Goal: Navigation & Orientation: Find specific page/section

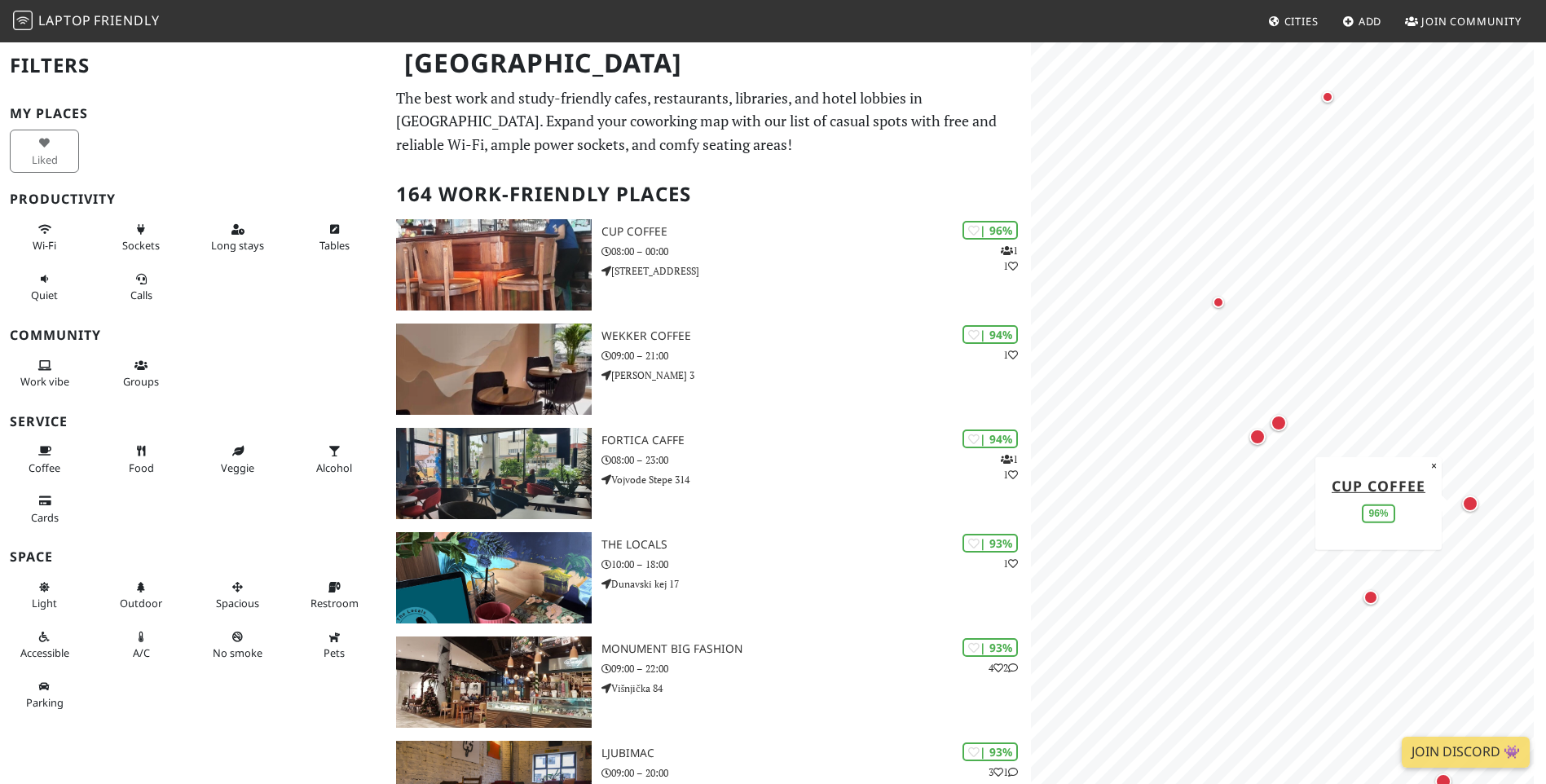
click at [1470, 503] on div "Map marker" at bounding box center [1470, 503] width 16 height 16
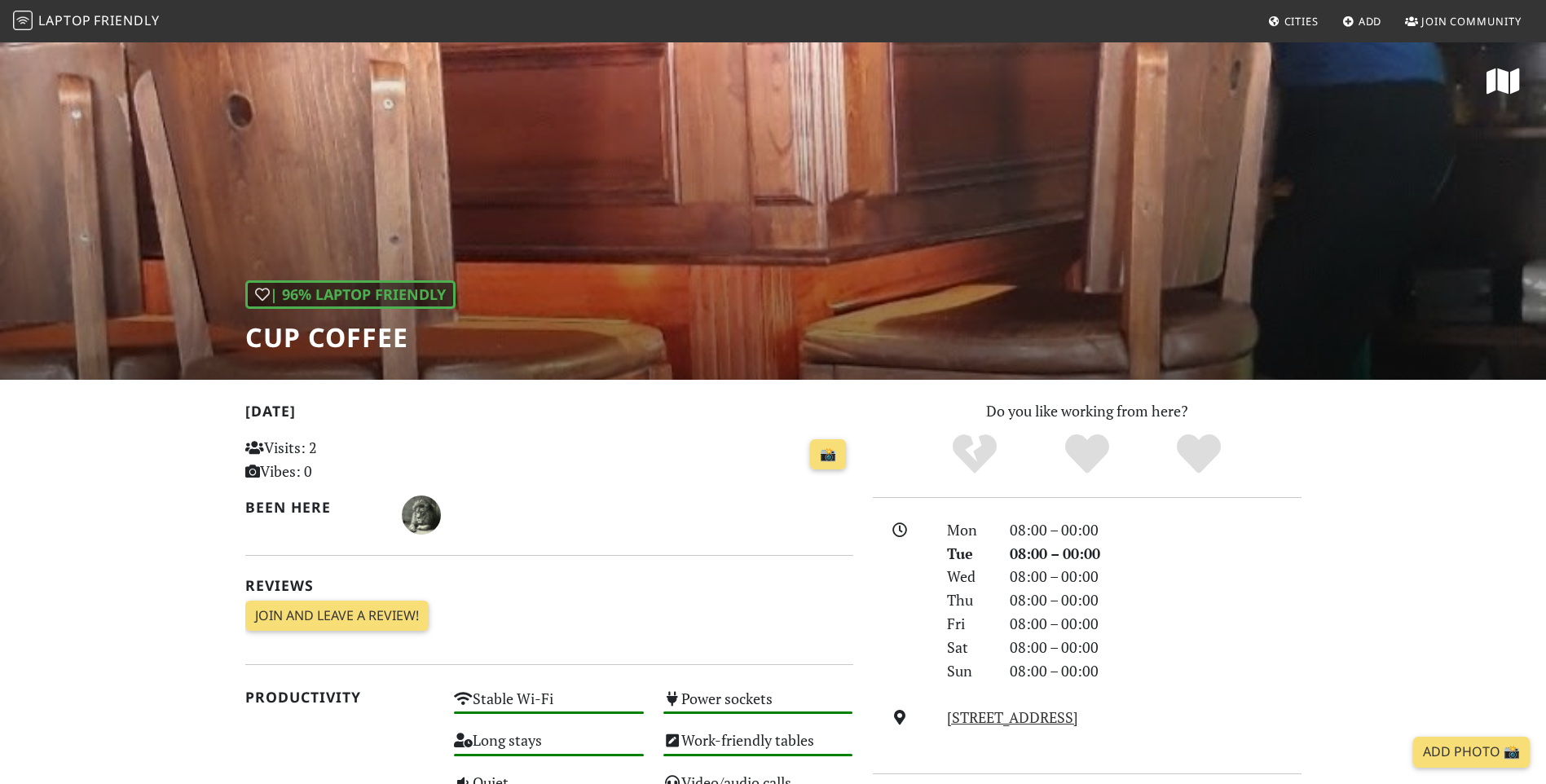
click at [906, 175] on div "| 96% Laptop Friendly Cup Coffee" at bounding box center [773, 211] width 1546 height 339
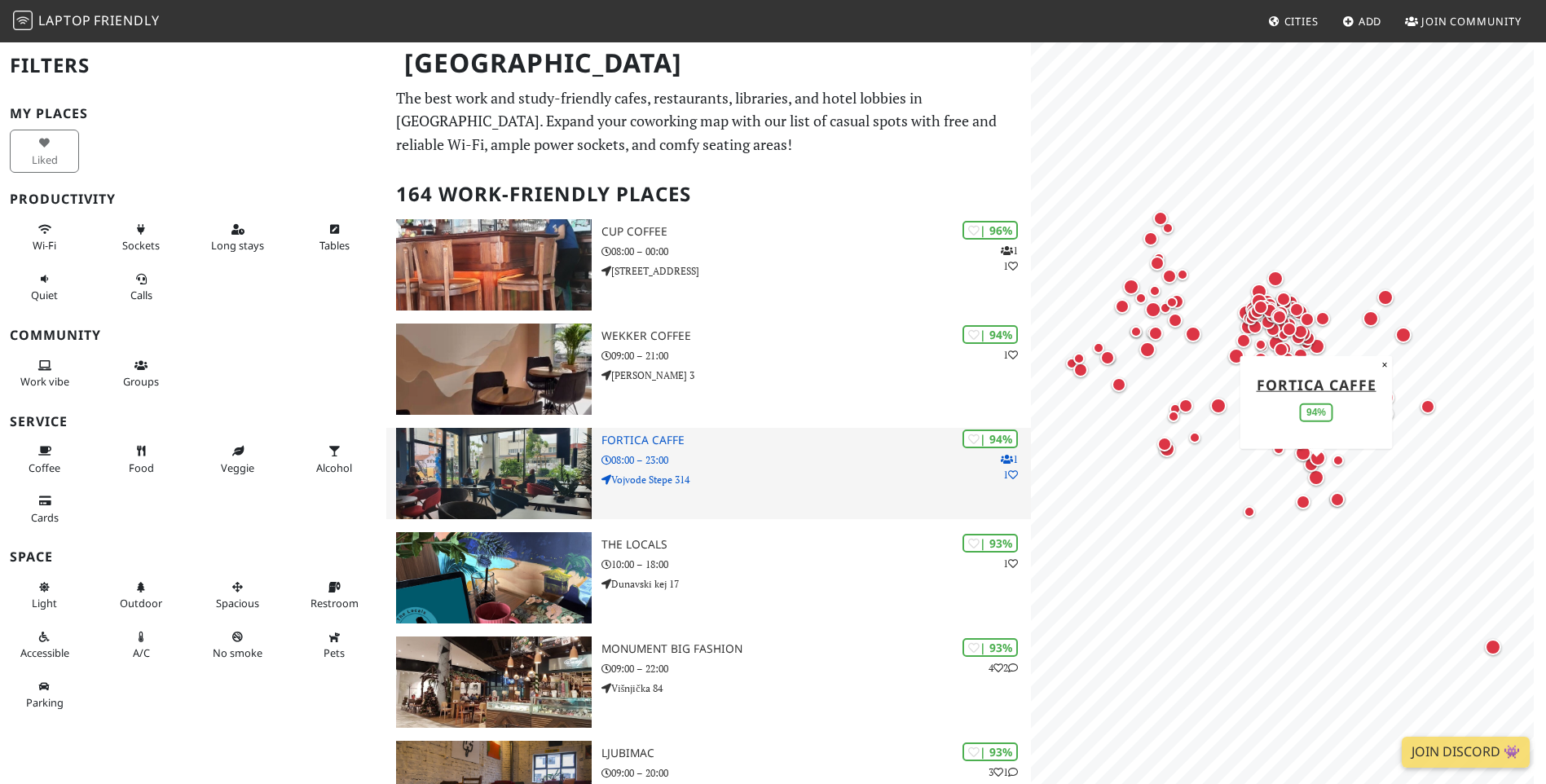
click at [654, 443] on h3 "Fortica caffe" at bounding box center [815, 439] width 430 height 14
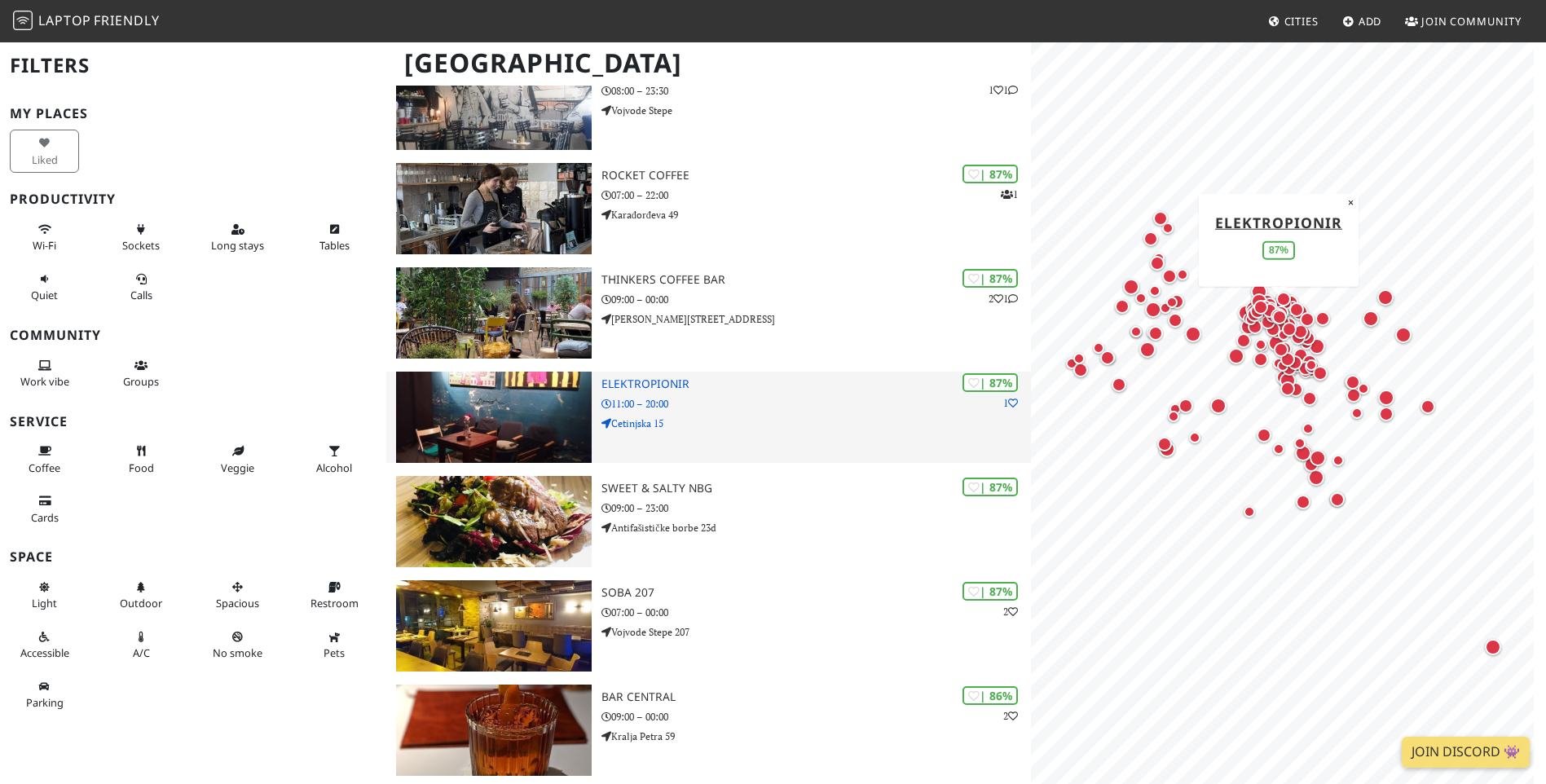
scroll to position [1521, 0]
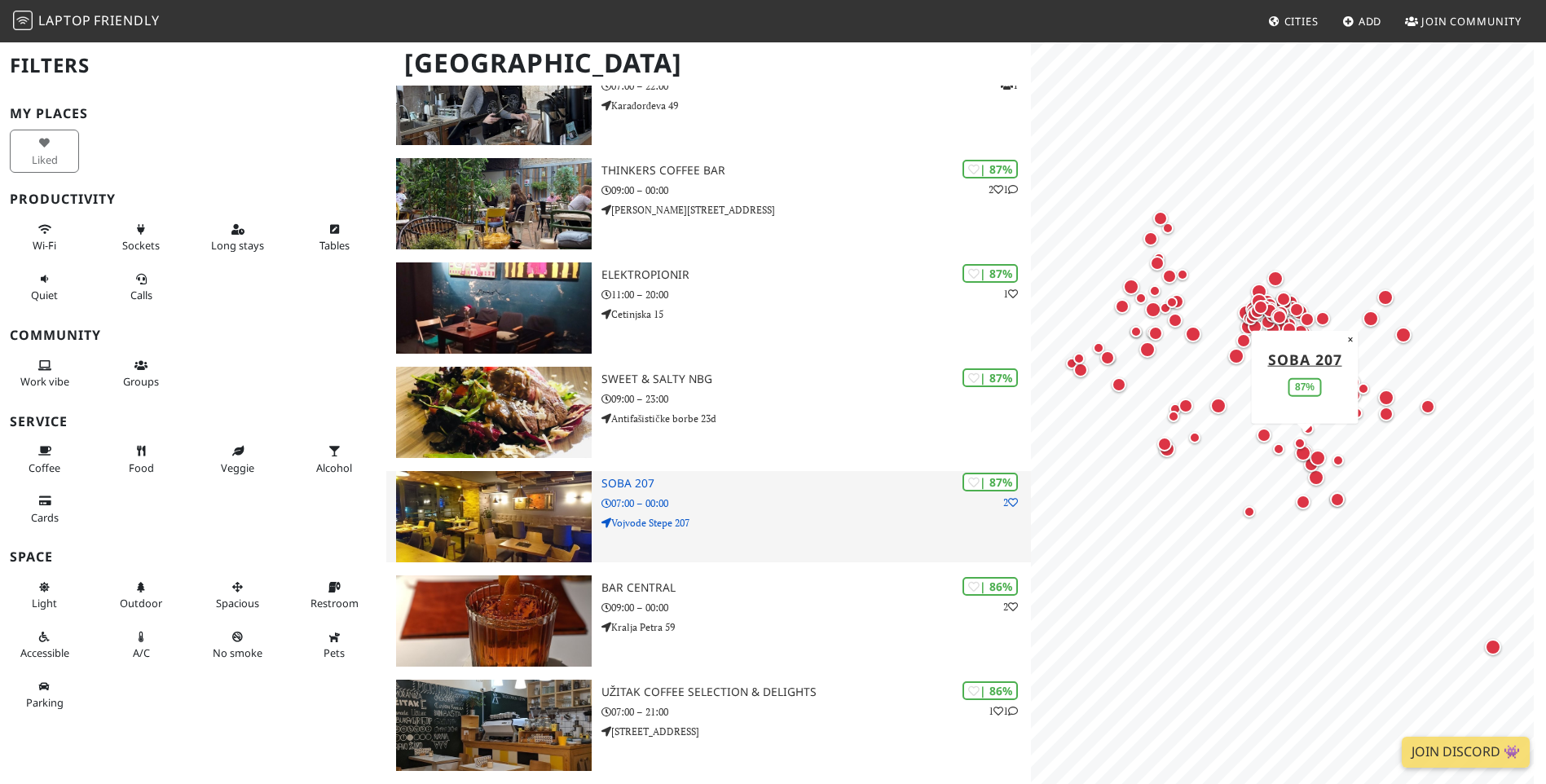
drag, startPoint x: 799, startPoint y: 500, endPoint x: 692, endPoint y: 501, distance: 107.0
click at [799, 501] on p "07:00 – 00:00" at bounding box center [815, 502] width 430 height 15
